Goal: Transaction & Acquisition: Purchase product/service

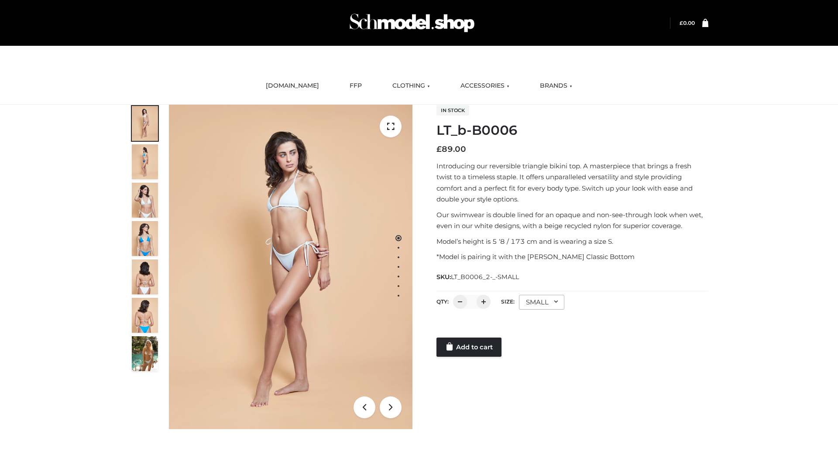
click at [470, 347] on link "Add to cart" at bounding box center [469, 347] width 65 height 19
